Goal: Find contact information: Find contact information

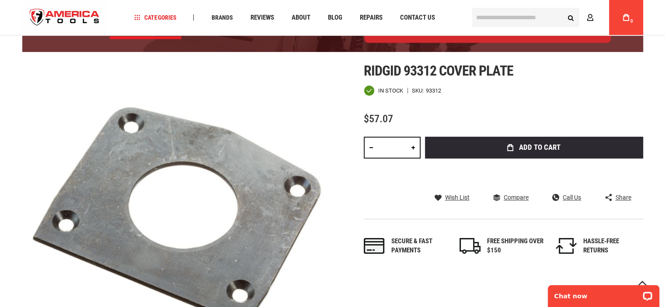
scroll to position [44, 0]
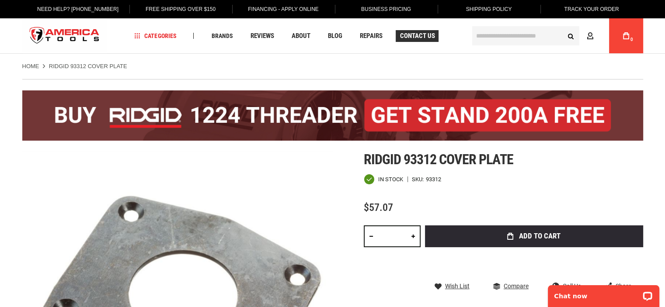
click at [405, 35] on span "Contact Us" at bounding box center [417, 36] width 35 height 7
